Goal: Task Accomplishment & Management: Manage account settings

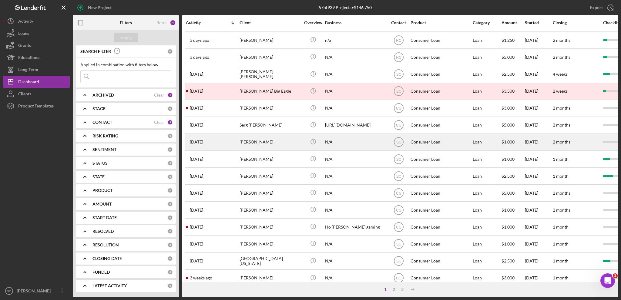
scroll to position [181, 0]
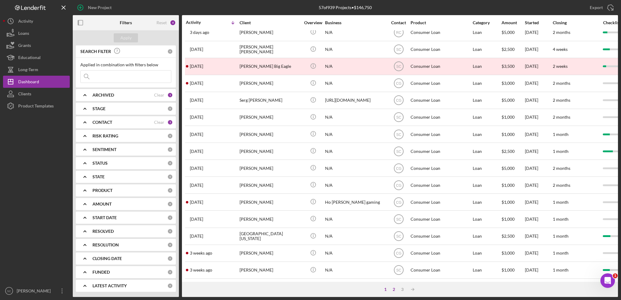
click at [393, 289] on div "2" at bounding box center [393, 289] width 8 height 5
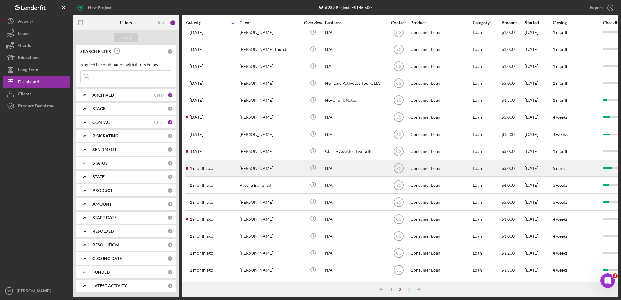
click at [244, 162] on div "[PERSON_NAME]" at bounding box center [269, 168] width 61 height 16
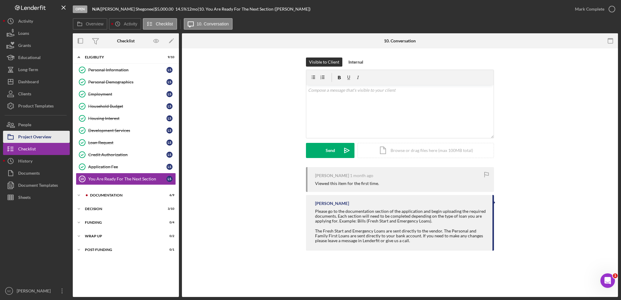
click at [35, 138] on div "Project Overview" at bounding box center [34, 138] width 33 height 14
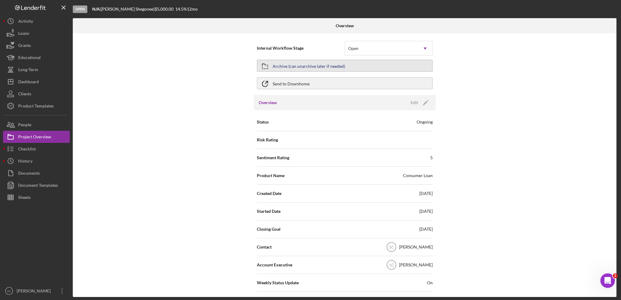
click at [323, 67] on div "Archive (can unarchive later if needed)" at bounding box center [308, 65] width 72 height 11
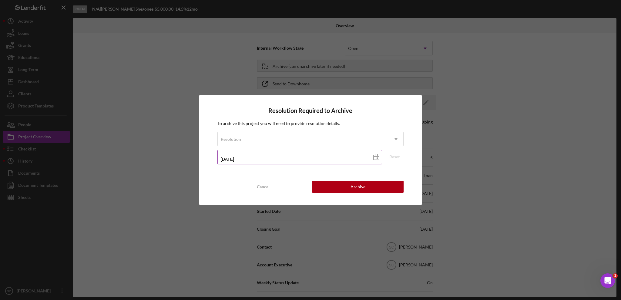
click at [227, 159] on input "[DATE]" at bounding box center [299, 157] width 165 height 15
click at [375, 157] on icon at bounding box center [376, 157] width 15 height 15
type input "[DATE]"
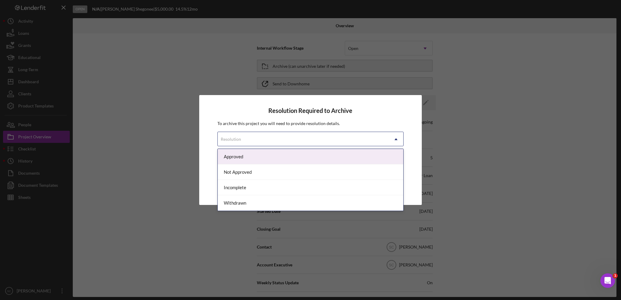
click at [254, 138] on div "Resolution" at bounding box center [303, 139] width 171 height 14
click at [240, 161] on div "Approved" at bounding box center [311, 156] width 186 height 15
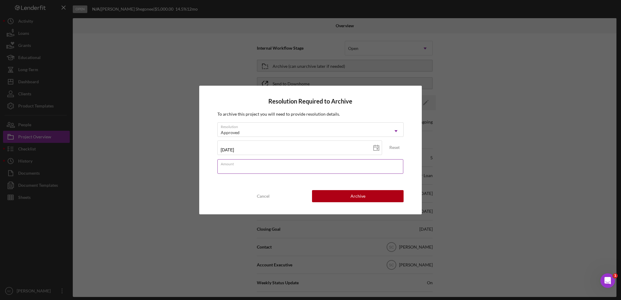
click at [249, 170] on input "Amount" at bounding box center [310, 166] width 186 height 15
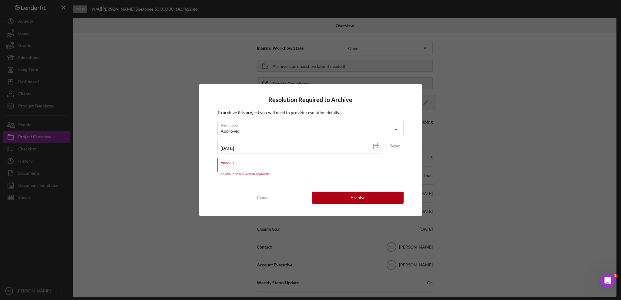
click at [229, 166] on input "Amount" at bounding box center [310, 165] width 186 height 15
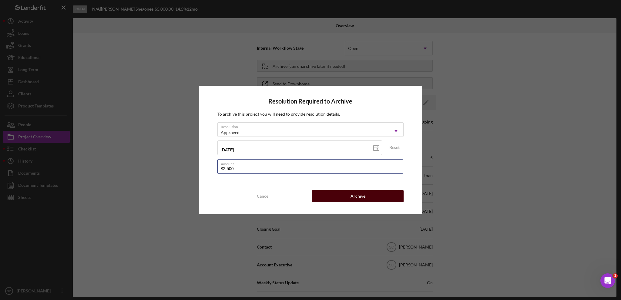
type input "$2,500"
click at [335, 199] on button "Archive" at bounding box center [358, 196] width 92 height 12
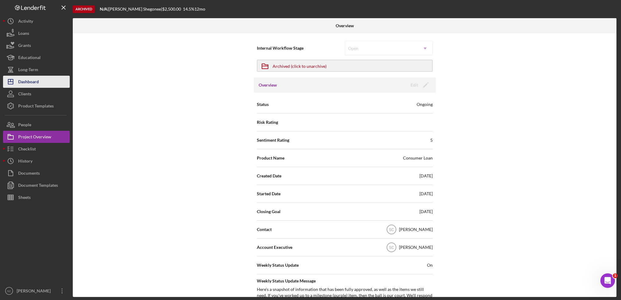
click at [31, 82] on div "Dashboard" at bounding box center [28, 83] width 21 height 14
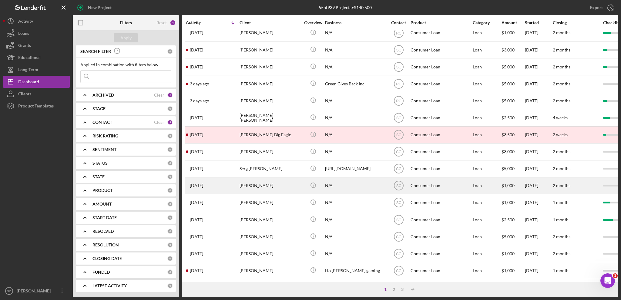
scroll to position [121, 0]
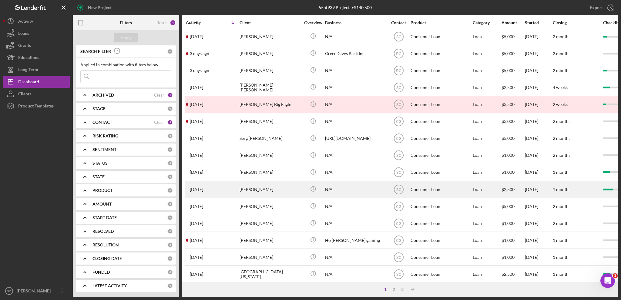
click at [269, 188] on div "[PERSON_NAME]" at bounding box center [269, 190] width 61 height 16
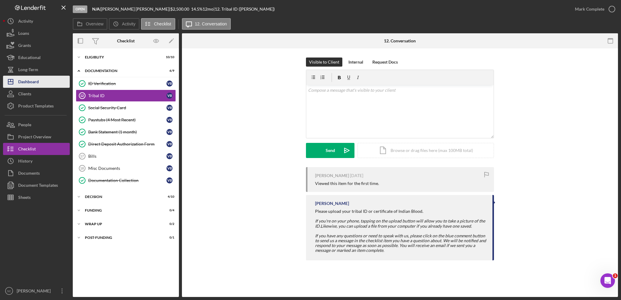
click at [40, 83] on button "Icon/Dashboard Dashboard" at bounding box center [36, 82] width 67 height 12
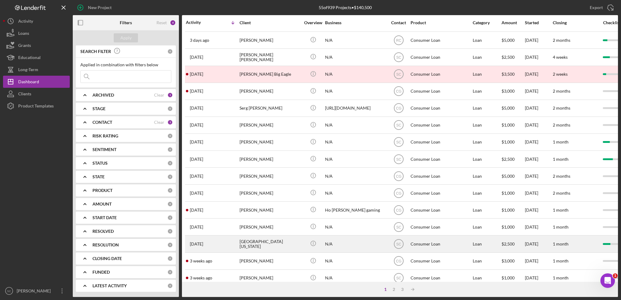
scroll to position [181, 0]
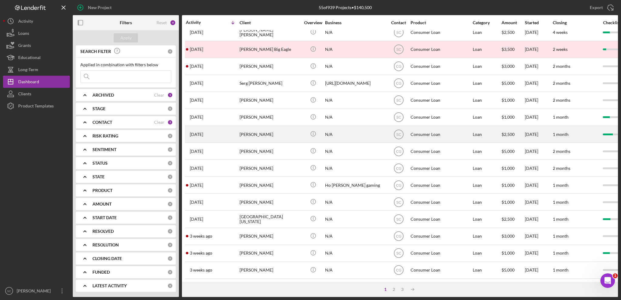
click at [266, 126] on div "[PERSON_NAME]" at bounding box center [269, 134] width 61 height 16
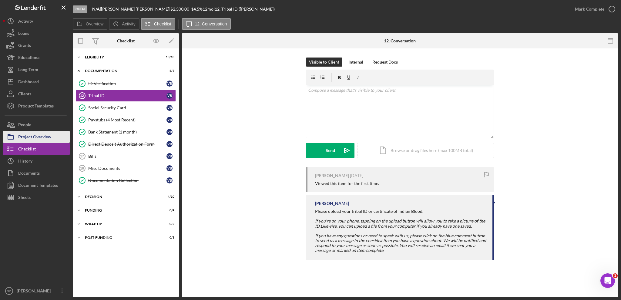
click at [33, 139] on div "Project Overview" at bounding box center [34, 138] width 33 height 14
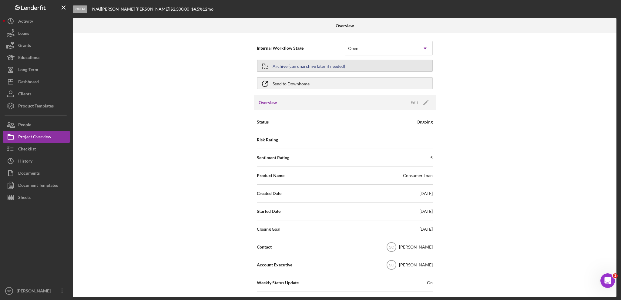
click at [314, 65] on div "Archive (can unarchive later if needed)" at bounding box center [308, 65] width 72 height 11
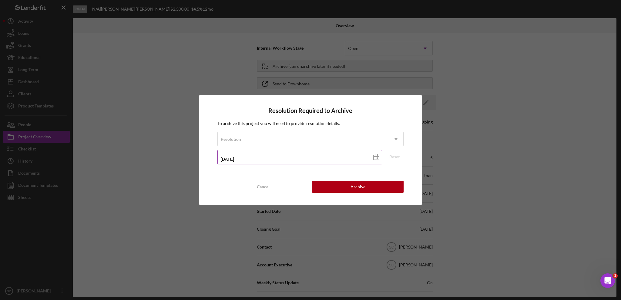
click at [232, 161] on input "[DATE]" at bounding box center [299, 157] width 165 height 15
click at [376, 157] on icon at bounding box center [376, 157] width 15 height 15
type input "[DATE]"
click at [323, 137] on div "Resolution" at bounding box center [303, 139] width 171 height 14
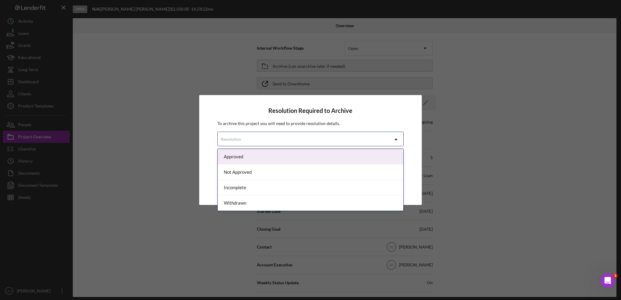
click at [229, 153] on div "Approved" at bounding box center [311, 156] width 186 height 15
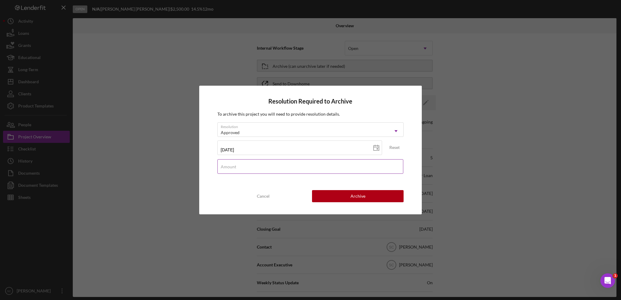
click at [240, 167] on input "Amount" at bounding box center [310, 166] width 186 height 15
type input "$2,500"
click at [336, 197] on button "Archive" at bounding box center [358, 196] width 92 height 12
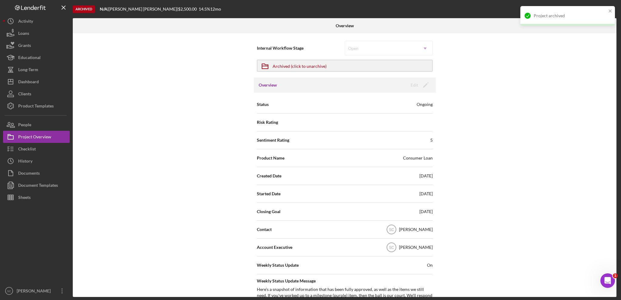
click at [561, 95] on div "Internal Workflow Stage Open Icon/Dropdown Arrow Icon/Archived Archived (click …" at bounding box center [344, 165] width 543 height 264
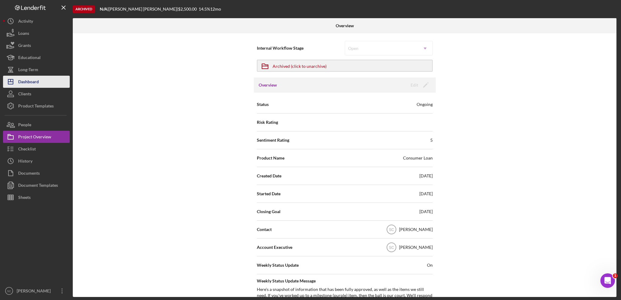
click at [33, 83] on div "Dashboard" at bounding box center [28, 83] width 21 height 14
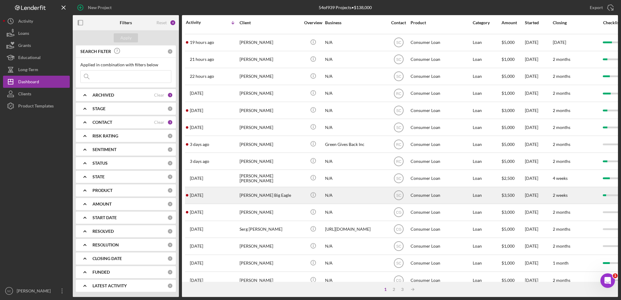
scroll to position [61, 0]
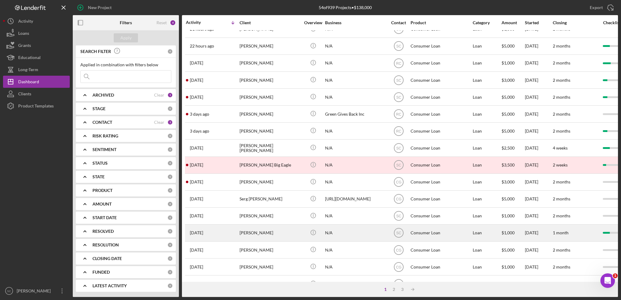
click at [259, 233] on div "[PERSON_NAME]" at bounding box center [269, 233] width 61 height 16
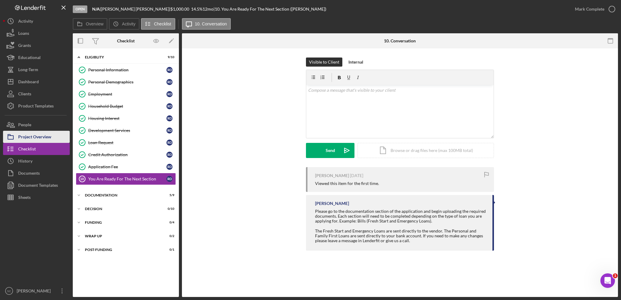
click at [45, 132] on div "Project Overview" at bounding box center [34, 138] width 33 height 14
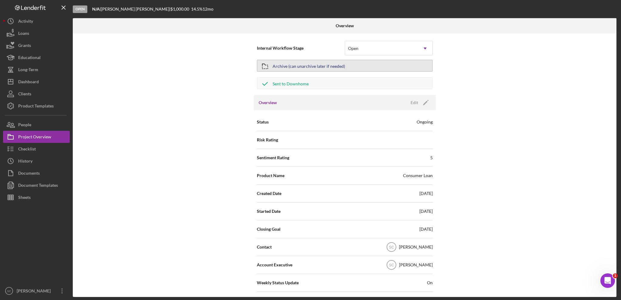
click at [330, 65] on div "Archive (can unarchive later if needed)" at bounding box center [308, 65] width 72 height 11
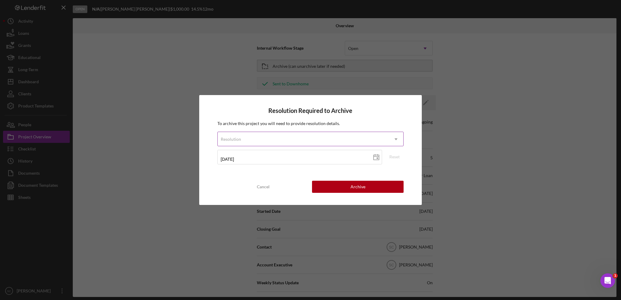
click at [249, 141] on div "Resolution" at bounding box center [303, 139] width 171 height 14
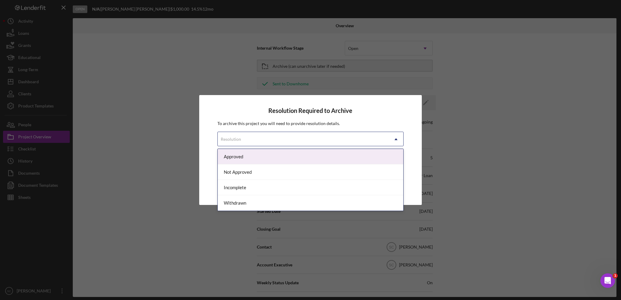
click at [246, 159] on div "Approved" at bounding box center [311, 156] width 186 height 15
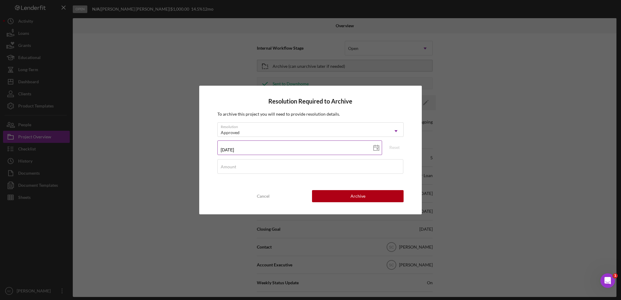
click at [237, 151] on input "[DATE]" at bounding box center [299, 148] width 165 height 15
click at [374, 149] on icon at bounding box center [376, 148] width 15 height 15
type input "[DATE]"
click at [226, 166] on label "Amount" at bounding box center [228, 167] width 15 height 5
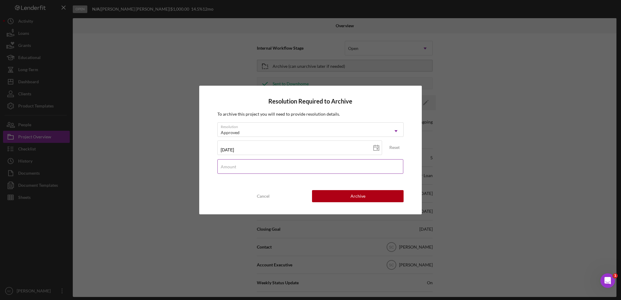
click at [226, 166] on input "Amount" at bounding box center [310, 166] width 186 height 15
type input "$1,000"
click at [358, 198] on div "Archive" at bounding box center [357, 196] width 15 height 12
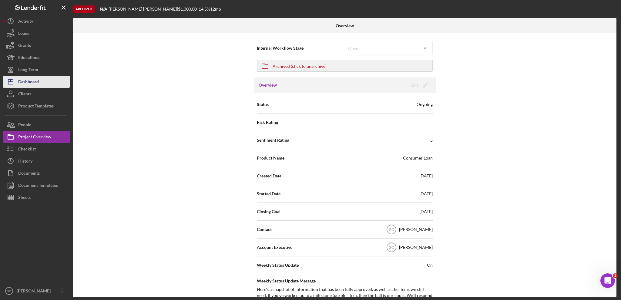
click at [30, 80] on div "Dashboard" at bounding box center [28, 83] width 21 height 14
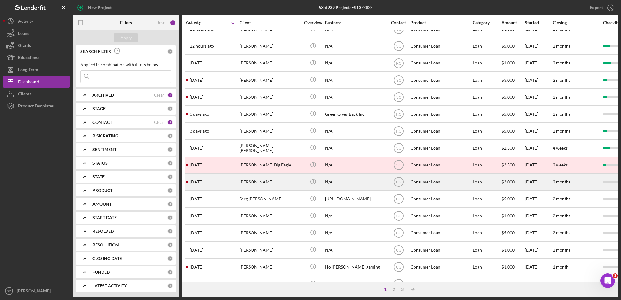
scroll to position [91, 0]
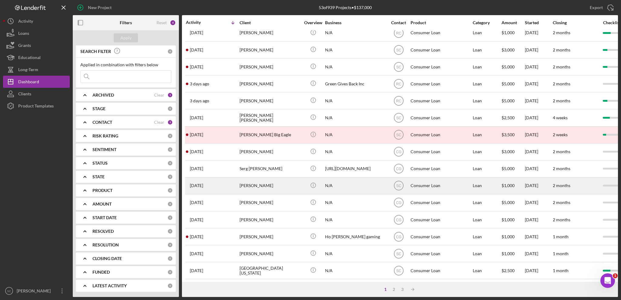
click at [259, 186] on div "[PERSON_NAME]" at bounding box center [269, 186] width 61 height 16
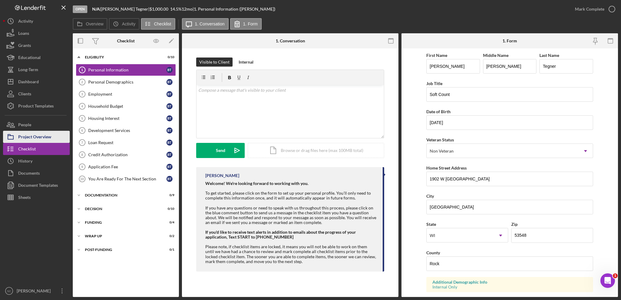
click at [30, 135] on div "Project Overview" at bounding box center [34, 138] width 33 height 14
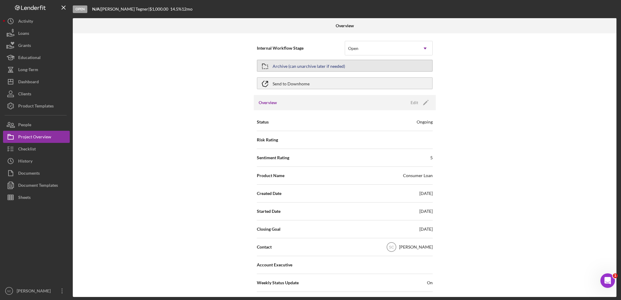
click at [306, 66] on div "Archive (can unarchive later if needed)" at bounding box center [308, 65] width 72 height 11
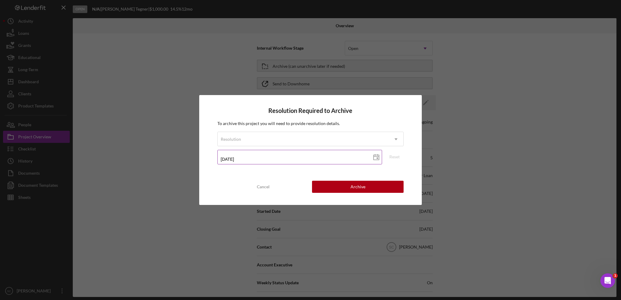
click at [232, 161] on input "[DATE]" at bounding box center [299, 157] width 165 height 15
click at [374, 157] on line at bounding box center [375, 157] width 5 height 0
type input "[DATE]"
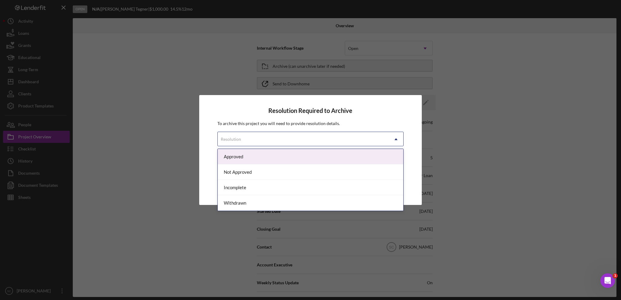
click at [255, 140] on div "Resolution" at bounding box center [303, 139] width 171 height 14
click at [237, 159] on div "Approved" at bounding box center [311, 156] width 186 height 15
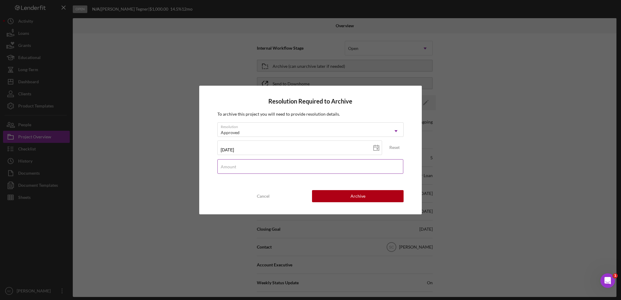
click at [235, 170] on input "Amount" at bounding box center [310, 166] width 186 height 15
type input "$1,000"
click at [352, 195] on div "Archive" at bounding box center [357, 196] width 15 height 12
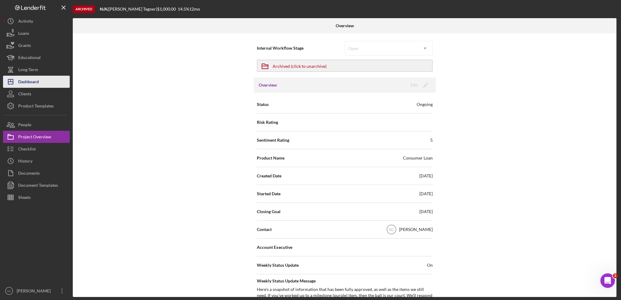
click at [47, 83] on button "Icon/Dashboard Dashboard" at bounding box center [36, 82] width 67 height 12
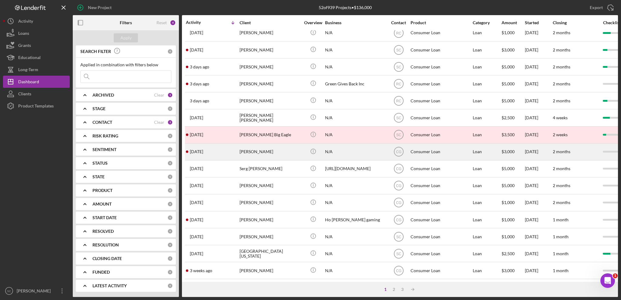
scroll to position [121, 0]
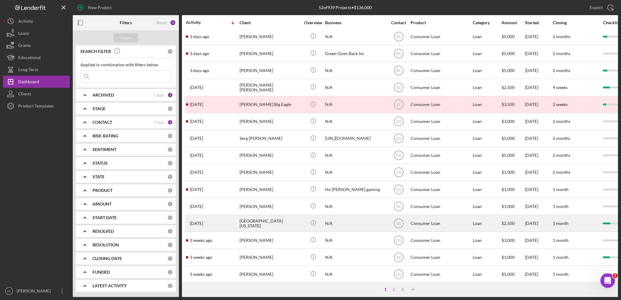
click at [266, 223] on div "[GEOGRAPHIC_DATA][US_STATE]" at bounding box center [269, 224] width 61 height 16
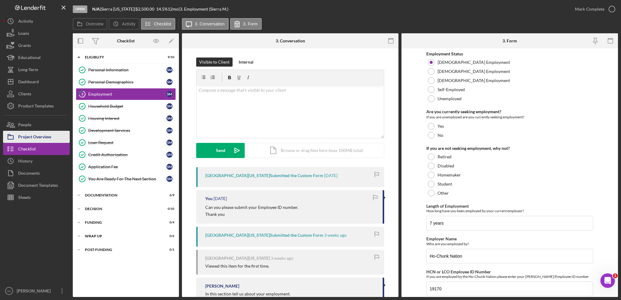
click at [50, 137] on div "Project Overview" at bounding box center [34, 138] width 33 height 14
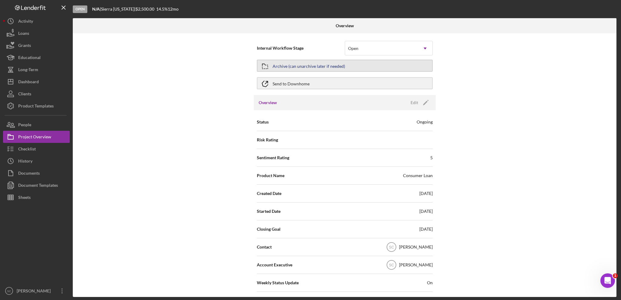
click at [312, 68] on div "Archive (can unarchive later if needed)" at bounding box center [308, 65] width 72 height 11
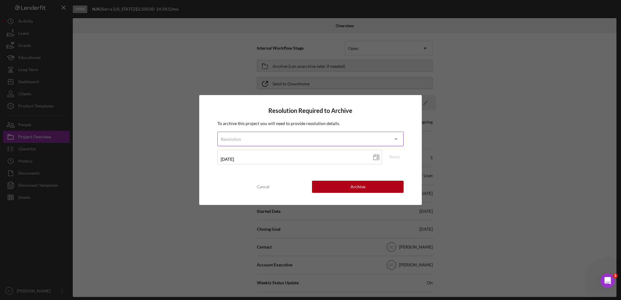
click at [252, 135] on div "Resolution" at bounding box center [303, 139] width 171 height 14
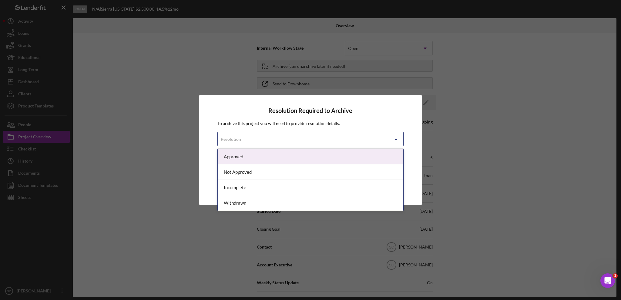
click at [238, 159] on div "Approved" at bounding box center [311, 156] width 186 height 15
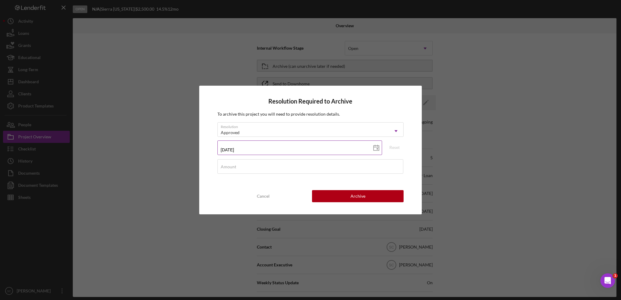
click at [373, 148] on polygon at bounding box center [375, 148] width 5 height 5
type input "[DATE]"
drag, startPoint x: 252, startPoint y: 169, endPoint x: 266, endPoint y: 173, distance: 13.8
click at [252, 169] on input "Amount" at bounding box center [310, 166] width 186 height 15
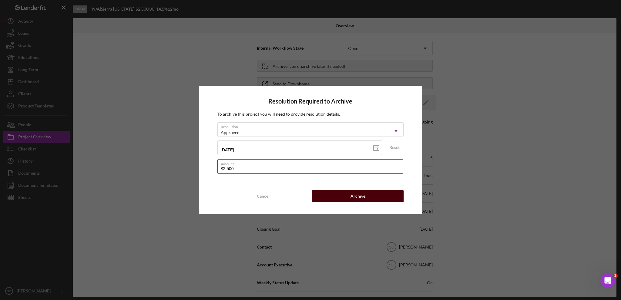
type input "$2,500"
click at [340, 190] on button "Archive" at bounding box center [358, 196] width 92 height 12
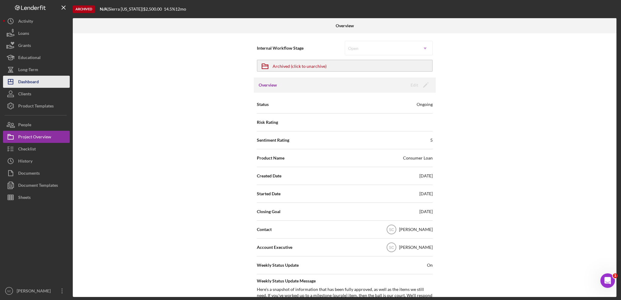
click at [40, 82] on button "Icon/Dashboard Dashboard" at bounding box center [36, 82] width 67 height 12
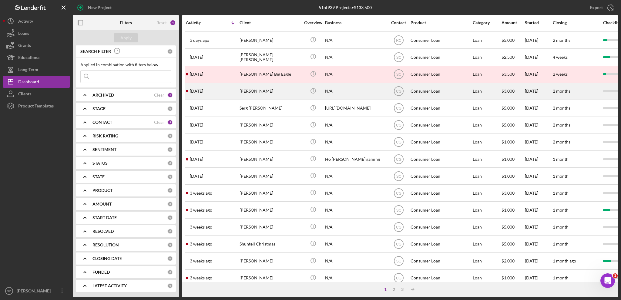
scroll to position [181, 0]
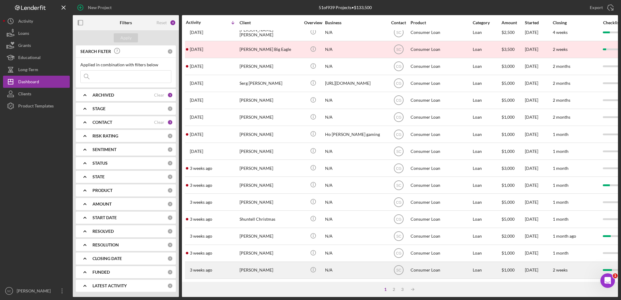
click at [256, 267] on div "[PERSON_NAME]" at bounding box center [269, 270] width 61 height 16
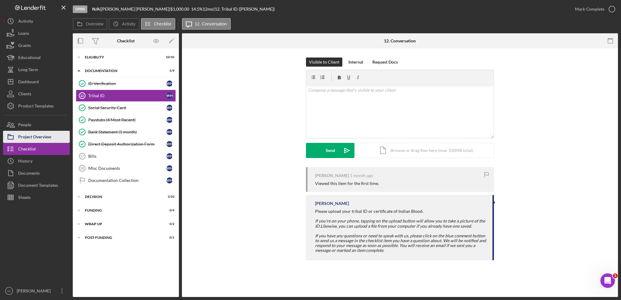
click at [49, 136] on div "Project Overview" at bounding box center [34, 138] width 33 height 14
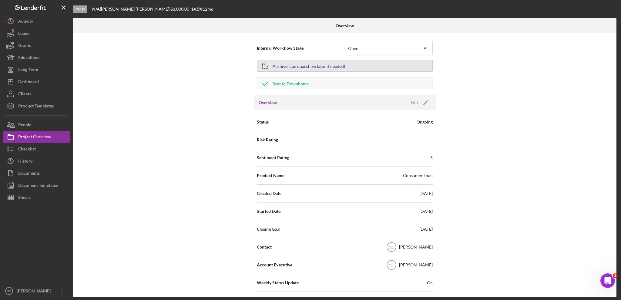
click at [280, 63] on div "Archive (can unarchive later if needed)" at bounding box center [308, 65] width 72 height 11
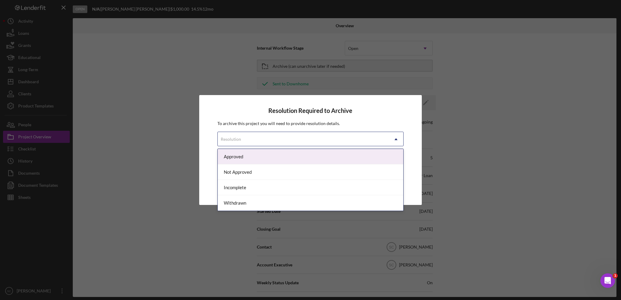
click at [255, 141] on div "Resolution" at bounding box center [303, 139] width 171 height 14
click at [236, 157] on div "Approved" at bounding box center [311, 156] width 186 height 15
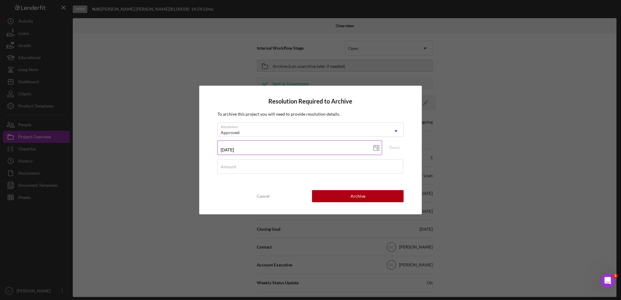
click at [374, 148] on icon at bounding box center [376, 148] width 15 height 15
type input "[DATE]"
click at [236, 168] on input "Amount" at bounding box center [310, 166] width 186 height 15
type input "$1,000"
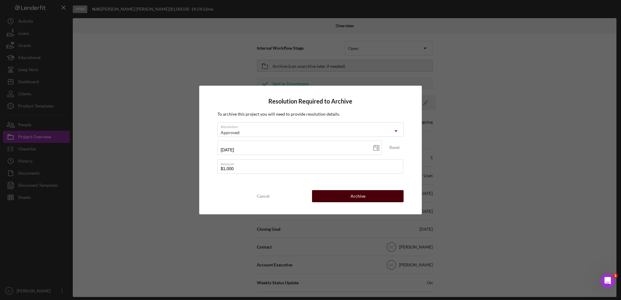
click at [356, 201] on div "Archive" at bounding box center [357, 196] width 15 height 12
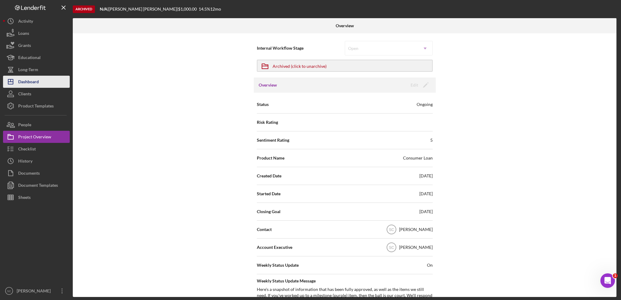
click at [38, 82] on div "Dashboard" at bounding box center [28, 83] width 21 height 14
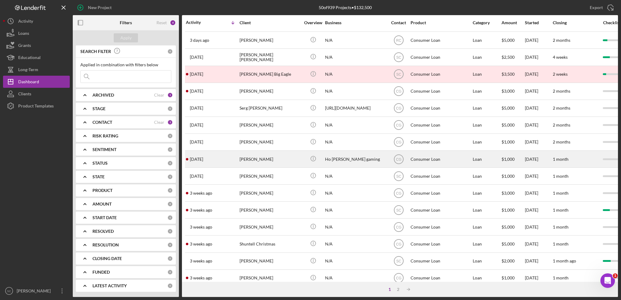
scroll to position [181, 0]
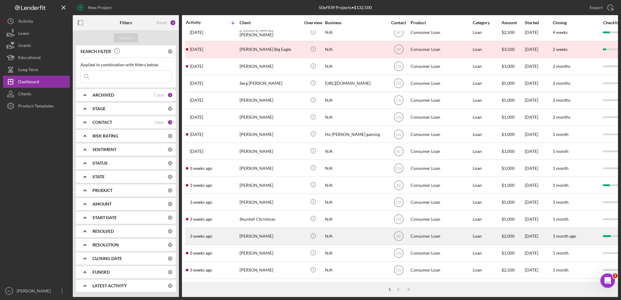
click at [240, 229] on div "[PERSON_NAME]" at bounding box center [269, 237] width 61 height 16
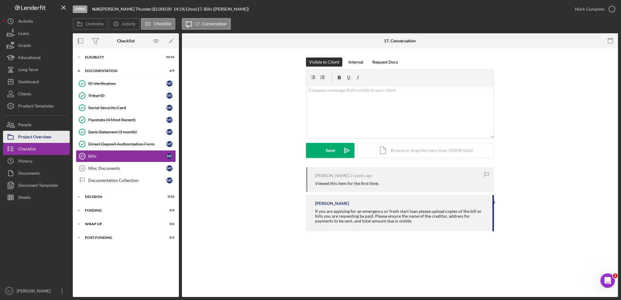
click at [37, 139] on div "Project Overview" at bounding box center [34, 138] width 33 height 14
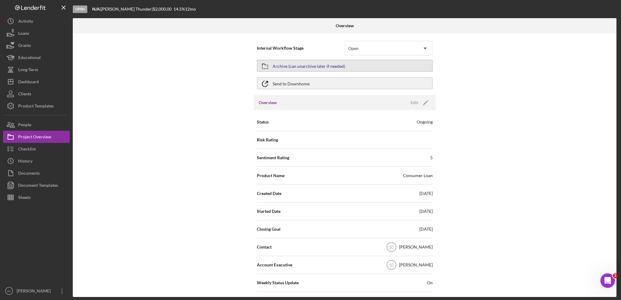
click at [301, 66] on div "Archive (can unarchive later if needed)" at bounding box center [308, 65] width 72 height 11
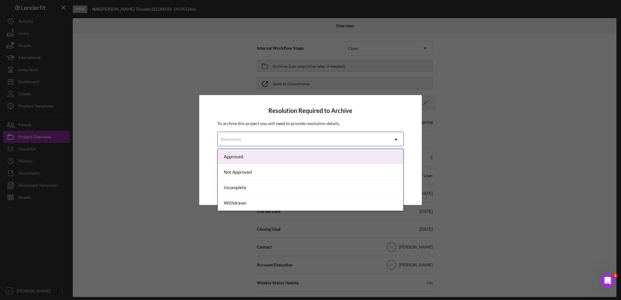
click at [234, 140] on div "Resolution" at bounding box center [231, 139] width 20 height 5
click at [241, 157] on div "Approved" at bounding box center [311, 156] width 186 height 15
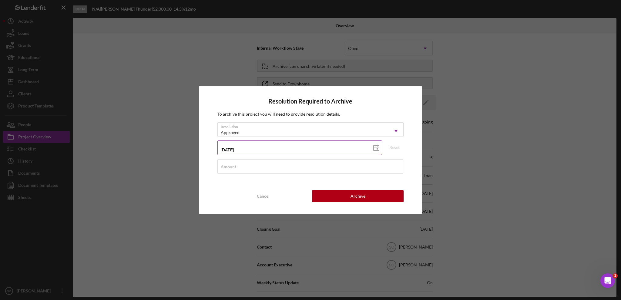
click at [240, 150] on input "[DATE]" at bounding box center [299, 148] width 165 height 15
click at [378, 149] on rect at bounding box center [377, 149] width 2 height 2
type input "[DATE]"
click at [265, 168] on input "Amount" at bounding box center [310, 166] width 186 height 15
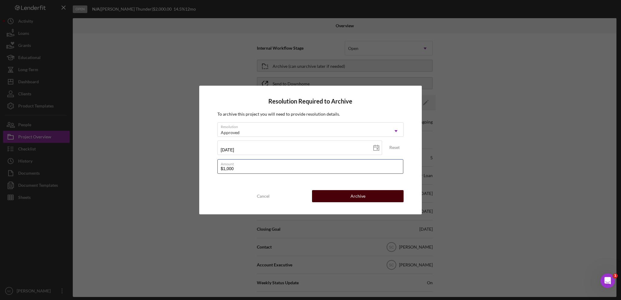
type input "$1,000"
click at [356, 198] on div "Archive" at bounding box center [357, 196] width 15 height 12
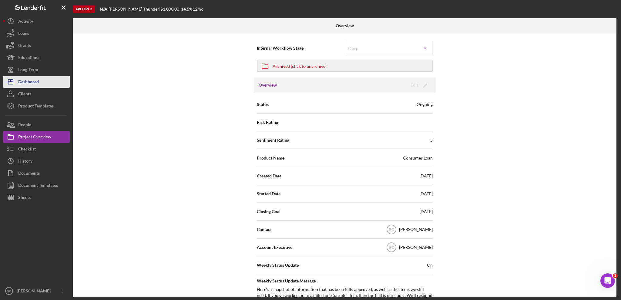
click at [33, 84] on div "Dashboard" at bounding box center [28, 83] width 21 height 14
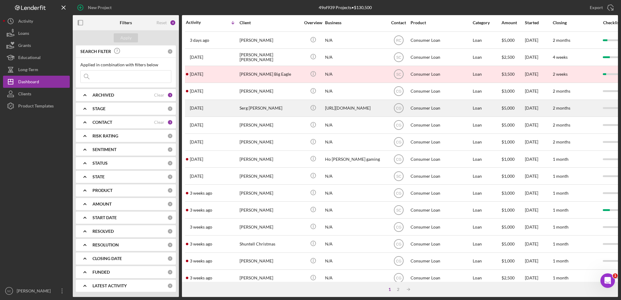
scroll to position [181, 0]
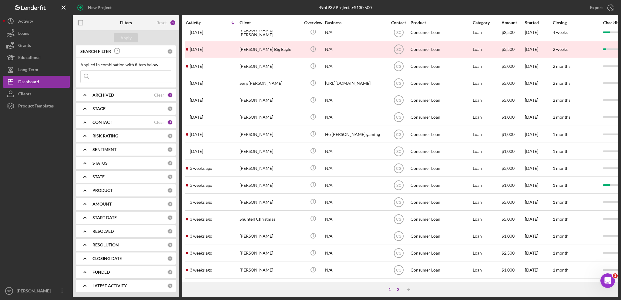
click at [397, 289] on div "2" at bounding box center [398, 289] width 8 height 5
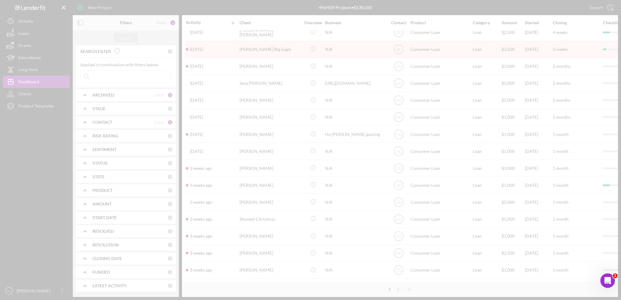
scroll to position [164, 0]
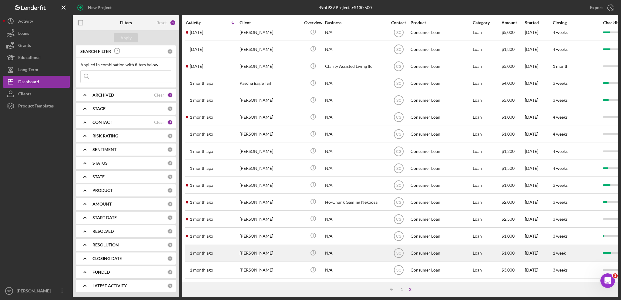
click at [253, 250] on div "[PERSON_NAME]" at bounding box center [269, 254] width 61 height 16
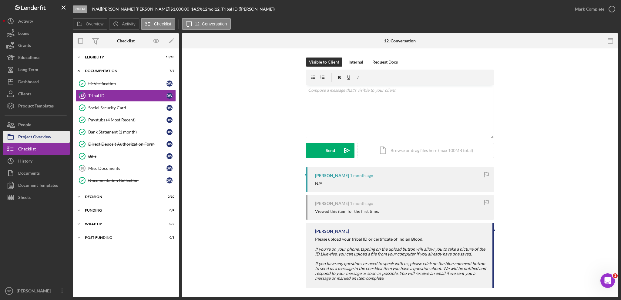
click at [48, 135] on div "Project Overview" at bounding box center [34, 138] width 33 height 14
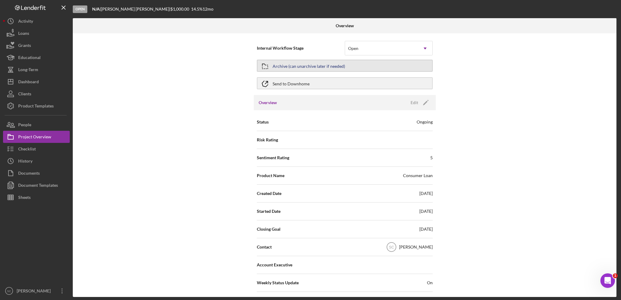
click at [327, 69] on div "Archive (can unarchive later if needed)" at bounding box center [308, 65] width 72 height 11
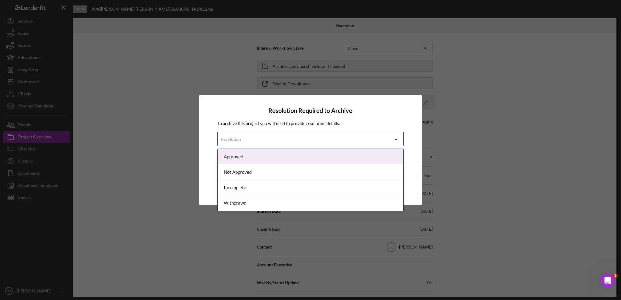
click at [229, 138] on div "Resolution" at bounding box center [231, 139] width 20 height 5
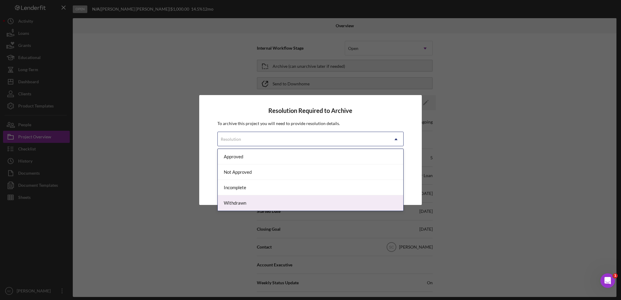
click at [244, 201] on div "Withdrawn" at bounding box center [311, 203] width 186 height 15
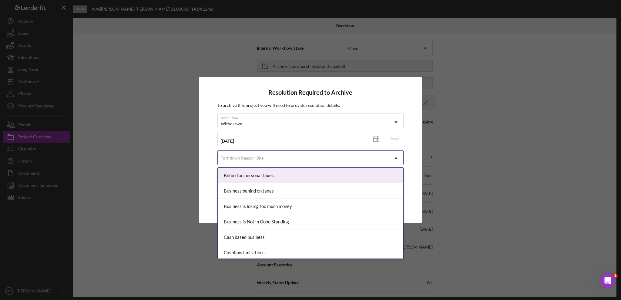
click at [259, 159] on div "Turndown Reason One" at bounding box center [242, 158] width 43 height 5
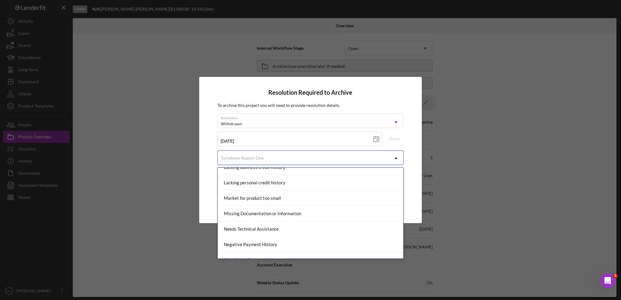
scroll to position [394, 0]
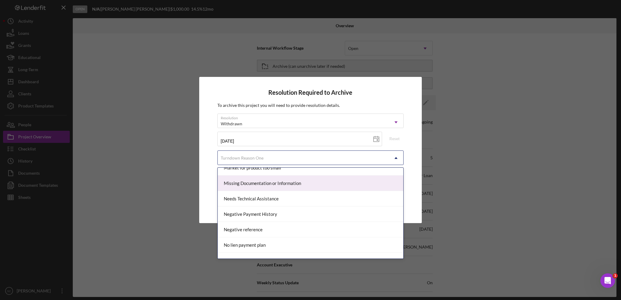
click at [257, 183] on div "Missing Documentation or Information" at bounding box center [311, 183] width 186 height 15
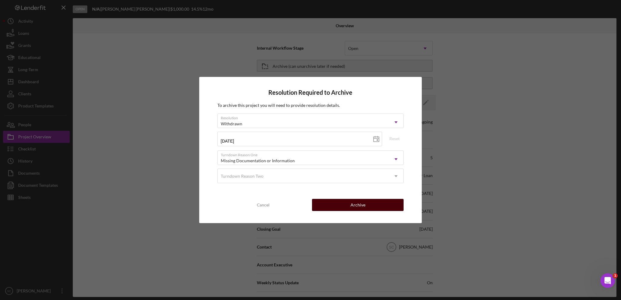
click at [368, 206] on button "Archive" at bounding box center [358, 205] width 92 height 12
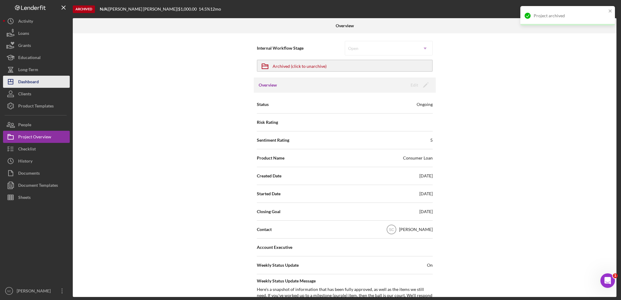
click at [47, 83] on button "Icon/Dashboard Dashboard" at bounding box center [36, 82] width 67 height 12
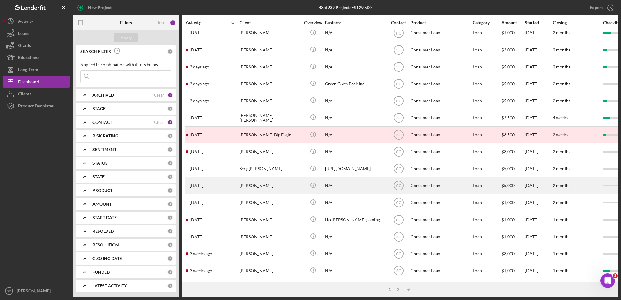
scroll to position [121, 0]
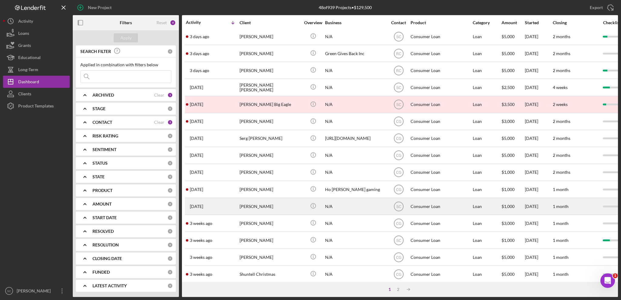
click at [270, 209] on div "[PERSON_NAME]" at bounding box center [269, 207] width 61 height 16
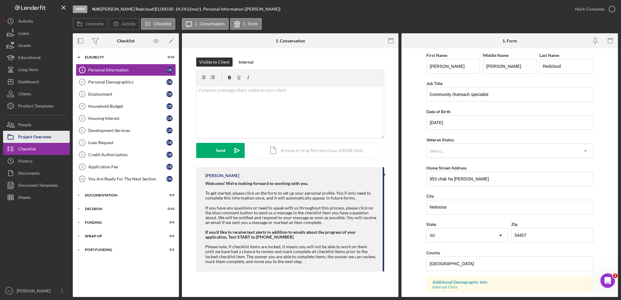
click at [51, 138] on div "Project Overview" at bounding box center [34, 138] width 33 height 14
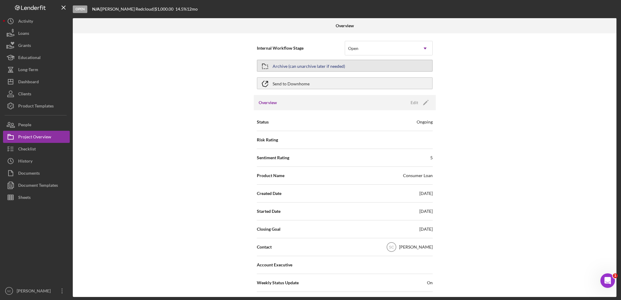
click at [293, 61] on div "Archive (can unarchive later if needed)" at bounding box center [308, 65] width 72 height 11
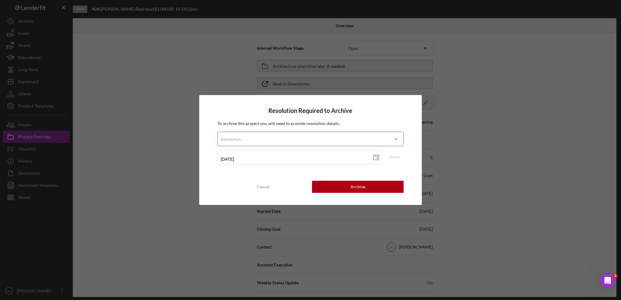
click at [243, 137] on div "Resolution" at bounding box center [303, 139] width 171 height 14
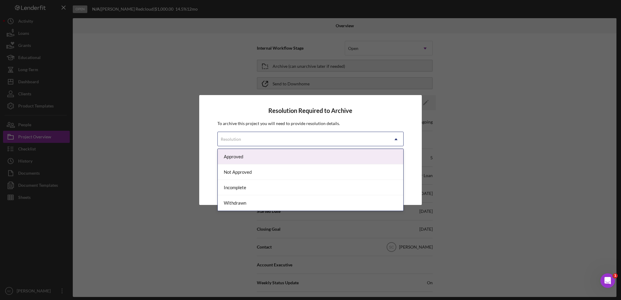
click at [245, 155] on div "Approved" at bounding box center [311, 156] width 186 height 15
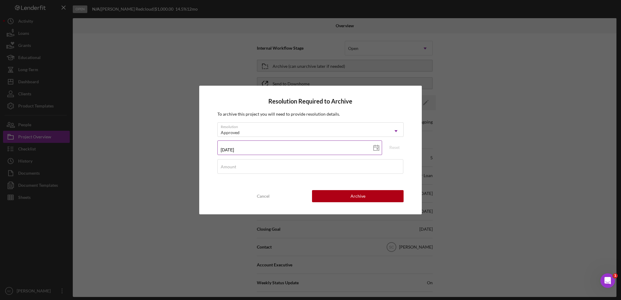
click at [231, 149] on input "[DATE]" at bounding box center [299, 148] width 165 height 15
click at [377, 147] on line at bounding box center [375, 147] width 5 height 0
type input "[DATE]"
click at [235, 172] on input "Amount" at bounding box center [310, 166] width 186 height 15
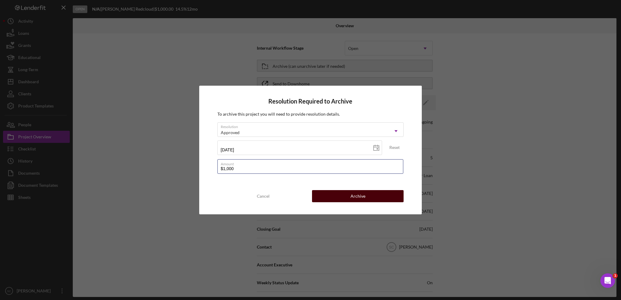
type input "$1,000"
click at [358, 192] on div "Archive" at bounding box center [357, 196] width 15 height 12
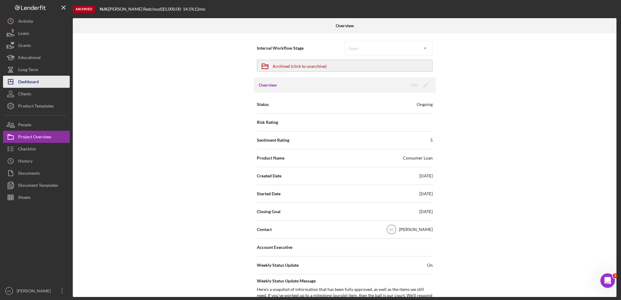
click at [38, 82] on div "Dashboard" at bounding box center [28, 83] width 21 height 14
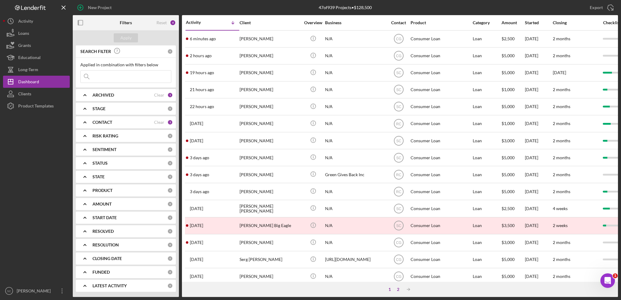
click at [397, 289] on div "2" at bounding box center [398, 289] width 8 height 5
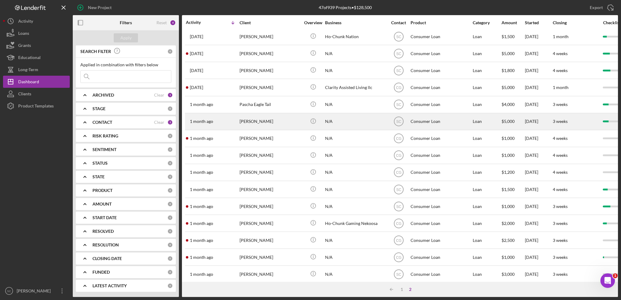
scroll to position [130, 0]
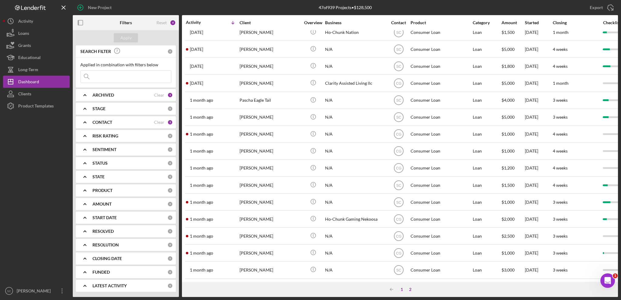
click at [402, 289] on div "1" at bounding box center [401, 289] width 8 height 5
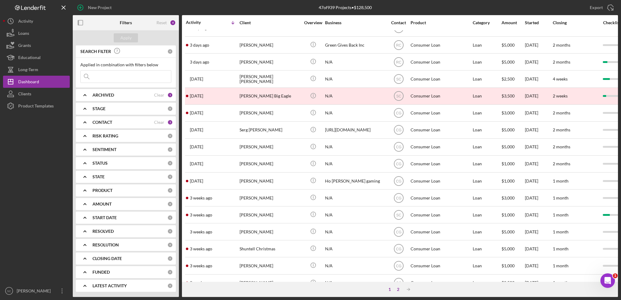
click at [396, 289] on div "2" at bounding box center [398, 289] width 8 height 5
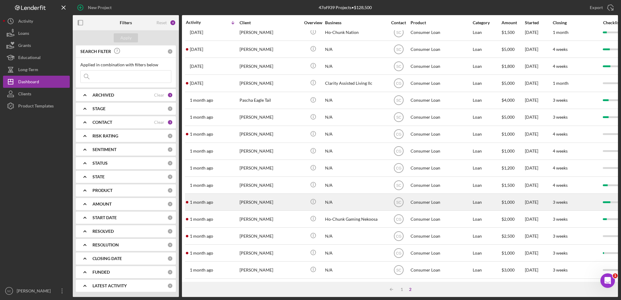
click at [235, 198] on div "[DATE] [PERSON_NAME]" at bounding box center [212, 202] width 53 height 16
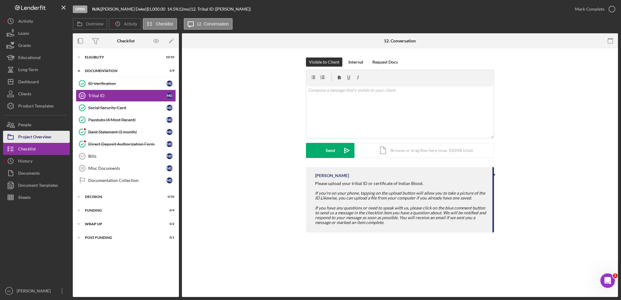
click at [31, 133] on div "Project Overview" at bounding box center [34, 138] width 33 height 14
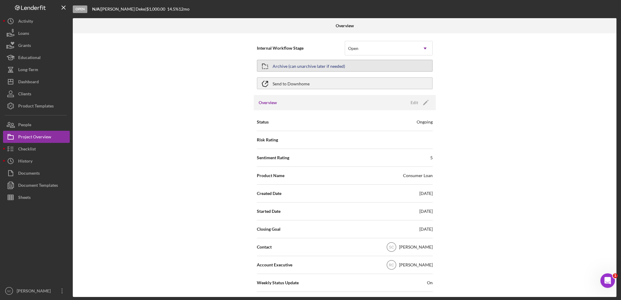
click at [277, 65] on div "Archive (can unarchive later if needed)" at bounding box center [308, 65] width 72 height 11
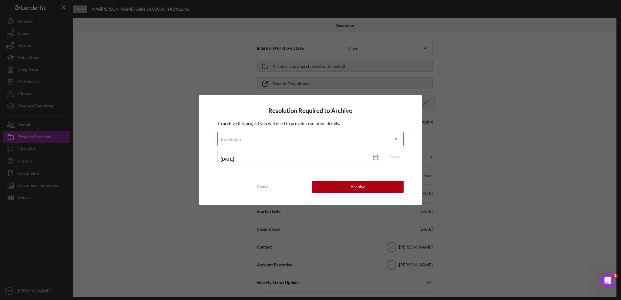
click at [258, 139] on div "Resolution" at bounding box center [303, 139] width 171 height 14
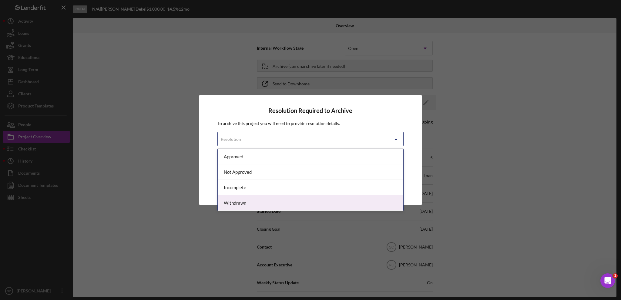
click at [236, 206] on div "Withdrawn" at bounding box center [311, 203] width 186 height 15
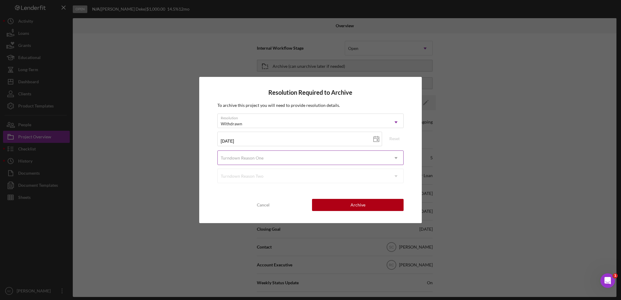
click at [299, 157] on div "Turndown Reason One" at bounding box center [303, 158] width 171 height 14
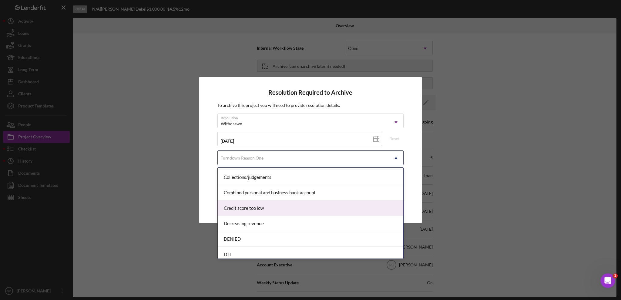
scroll to position [121, 0]
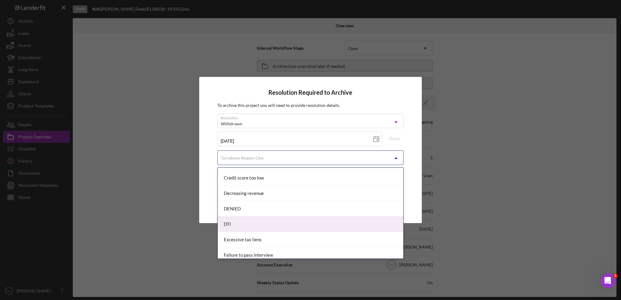
click at [233, 219] on div "DTI" at bounding box center [311, 224] width 186 height 15
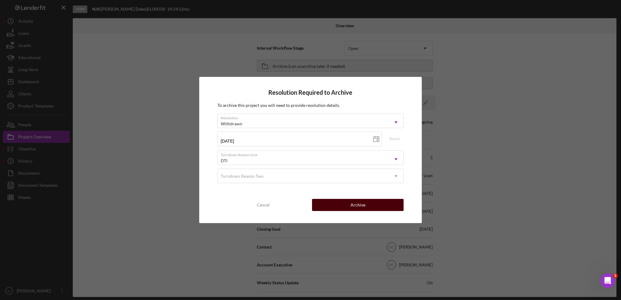
click at [351, 208] on div "Archive" at bounding box center [357, 205] width 15 height 12
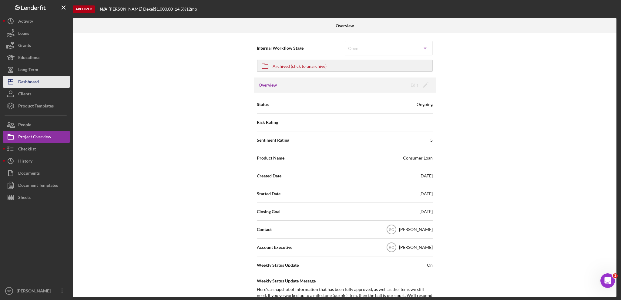
click at [35, 84] on div "Dashboard" at bounding box center [28, 83] width 21 height 14
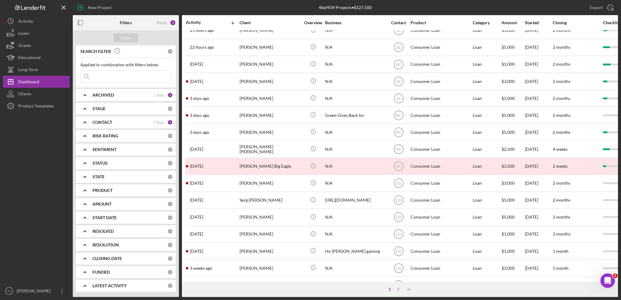
scroll to position [29, 0]
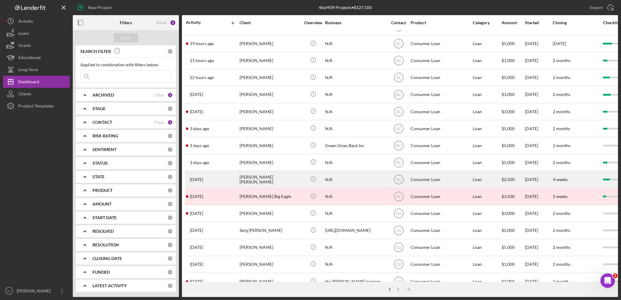
click at [250, 179] on div "[PERSON_NAME] [PERSON_NAME]" at bounding box center [269, 180] width 61 height 16
